Goal: Find specific page/section: Find specific page/section

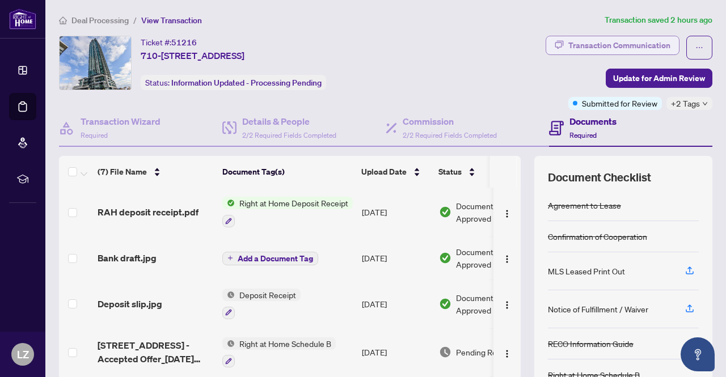
click at [626, 43] on div "Transaction Communication" at bounding box center [620, 45] width 102 height 18
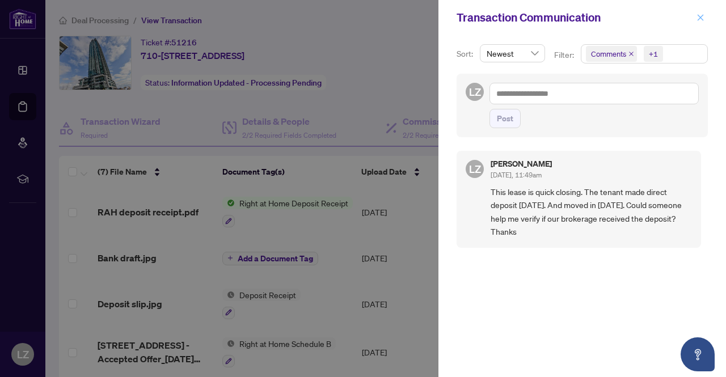
click at [699, 19] on icon "close" at bounding box center [701, 17] width 6 height 6
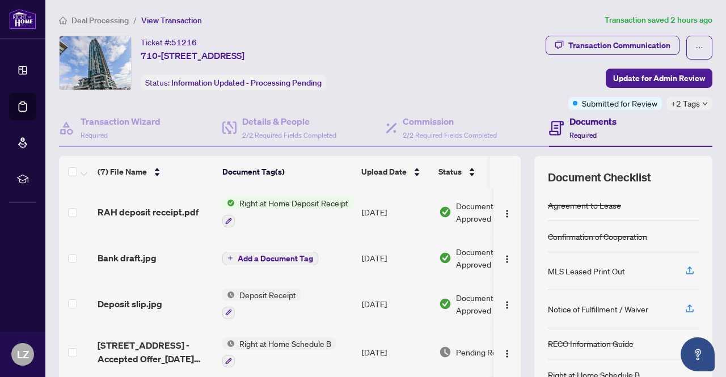
click at [702, 104] on icon "down" at bounding box center [705, 104] width 6 height 6
click at [474, 84] on div "Transaction Communication Update for Admin Review Submitted for Review +2 Tags" at bounding box center [576, 73] width 275 height 74
